Goal: Task Accomplishment & Management: Manage account settings

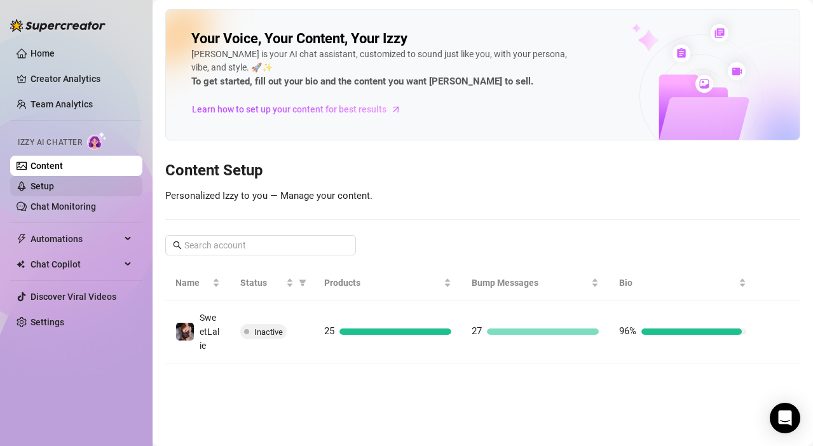
click at [43, 186] on link "Setup" at bounding box center [42, 186] width 24 height 10
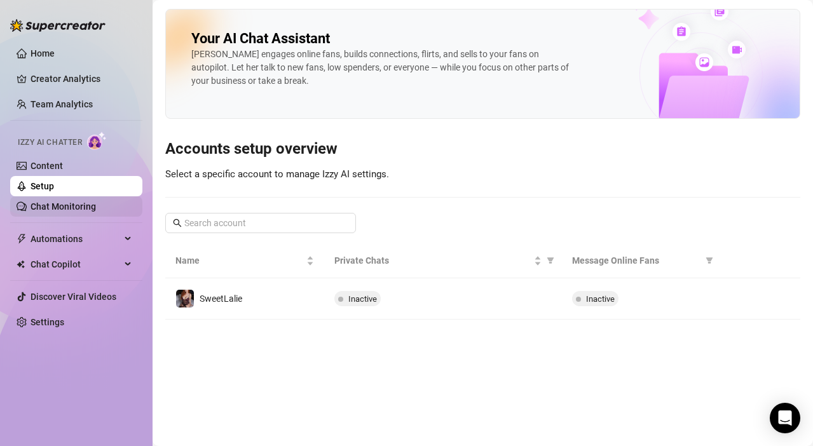
click at [37, 206] on link "Chat Monitoring" at bounding box center [62, 206] width 65 height 10
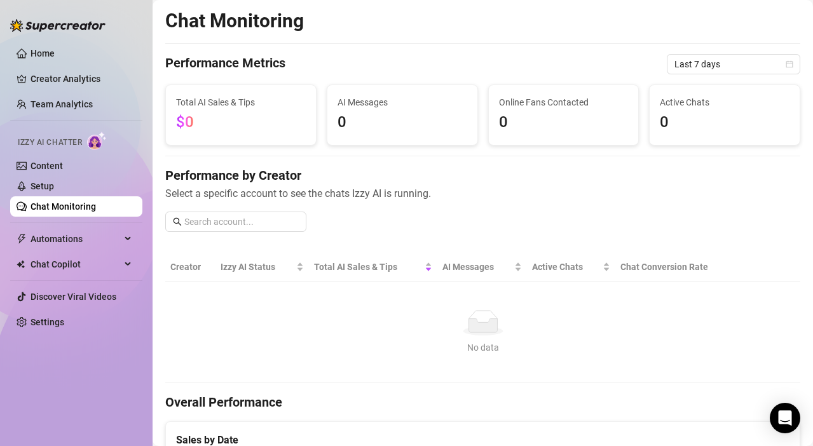
click at [97, 142] on img at bounding box center [97, 141] width 20 height 18
click at [53, 241] on span "Automations" at bounding box center [75, 239] width 90 height 20
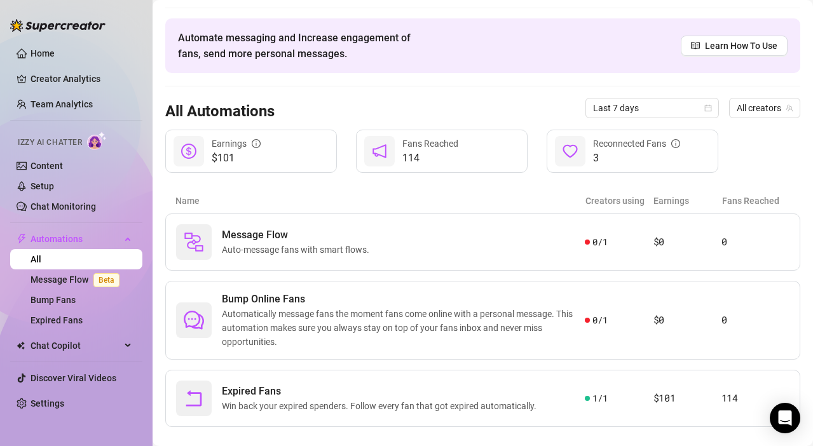
scroll to position [54, 0]
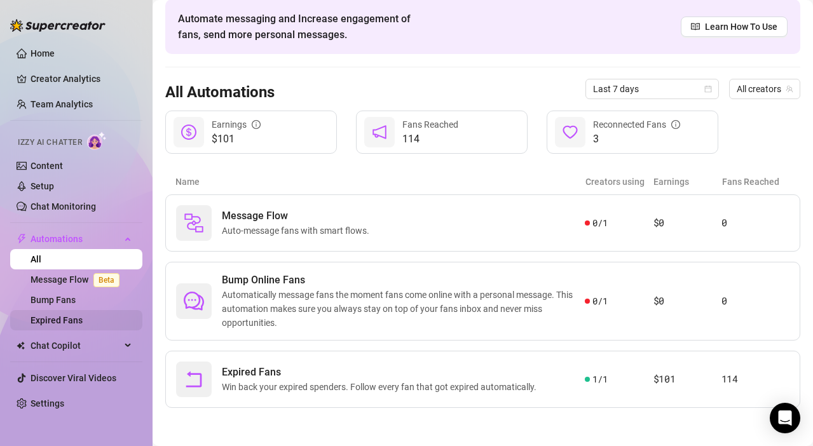
click at [64, 320] on link "Expired Fans" at bounding box center [56, 320] width 52 height 10
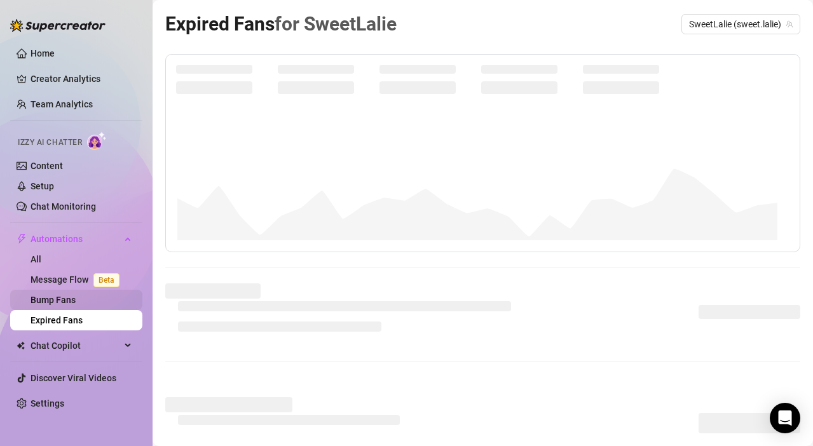
click at [57, 295] on link "Bump Fans" at bounding box center [52, 300] width 45 height 10
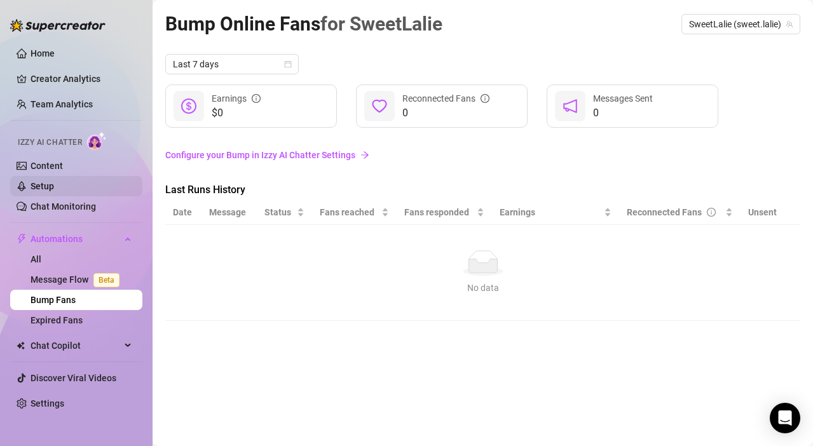
click at [39, 187] on link "Setup" at bounding box center [42, 186] width 24 height 10
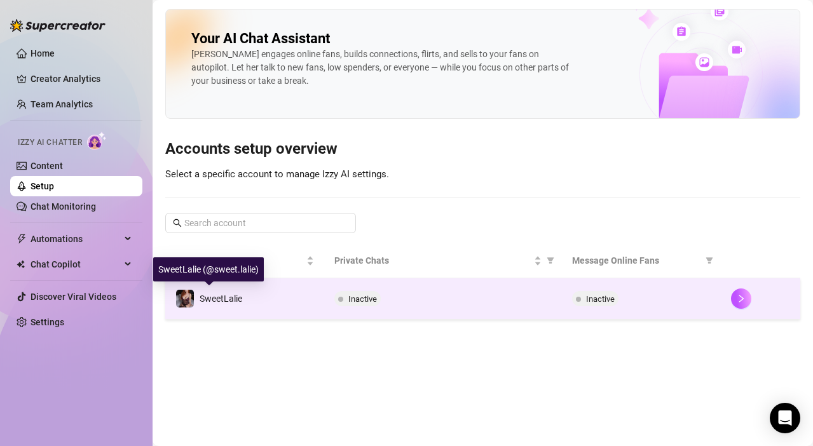
click at [194, 294] on div "SweetLalie" at bounding box center [208, 298] width 67 height 19
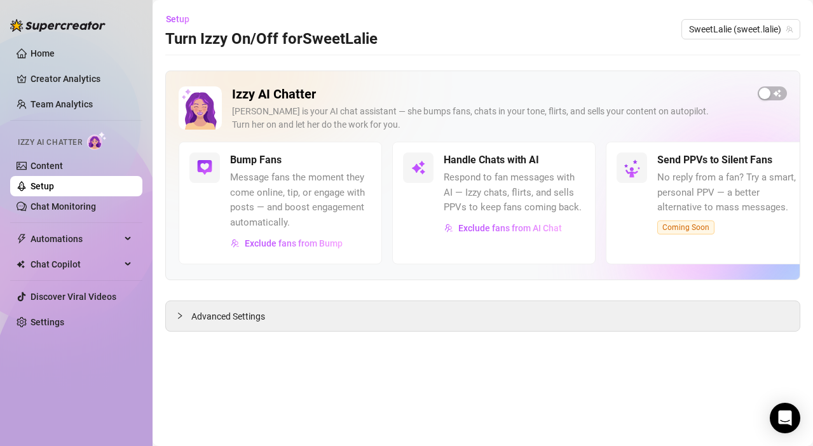
click at [677, 220] on div "Send PPVs to Silent Fans No reply from a fan? Try a smart, personal PPV — a bet…" at bounding box center [727, 193] width 141 height 82
